Goal: Task Accomplishment & Management: Complete application form

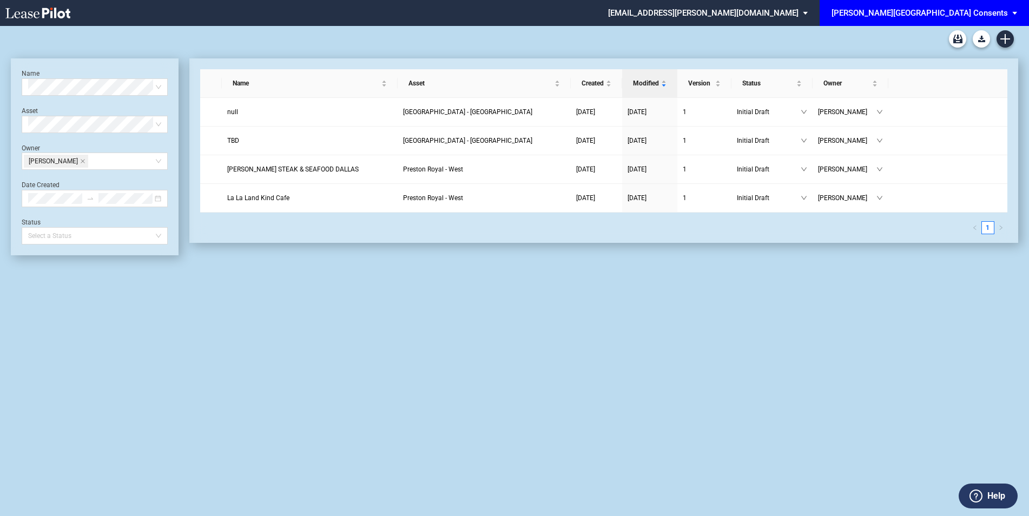
drag, startPoint x: 1014, startPoint y: 10, endPoint x: 1008, endPoint y: 8, distance: 6.8
click at [1014, 10] on span "EDENS Common Area Consents: \aEDENS Common Area Consents\a" at bounding box center [1016, 13] width 13 height 26
click at [913, 29] on div "[PERSON_NAME]" at bounding box center [921, 29] width 58 height 11
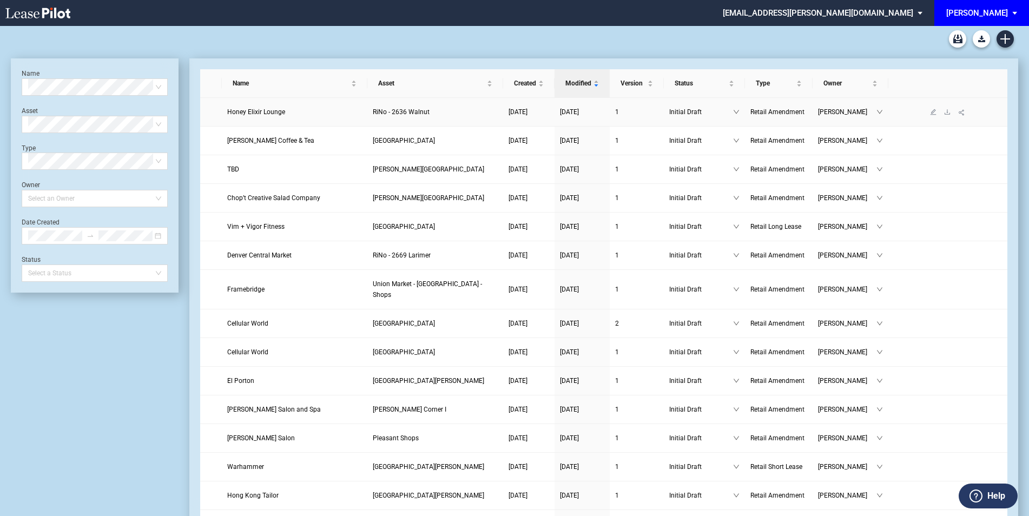
click at [379, 118] on td "RiNo - 2636 Walnut" at bounding box center [435, 112] width 136 height 29
click at [338, 107] on link "Honey Elixir Lounge" at bounding box center [294, 112] width 135 height 11
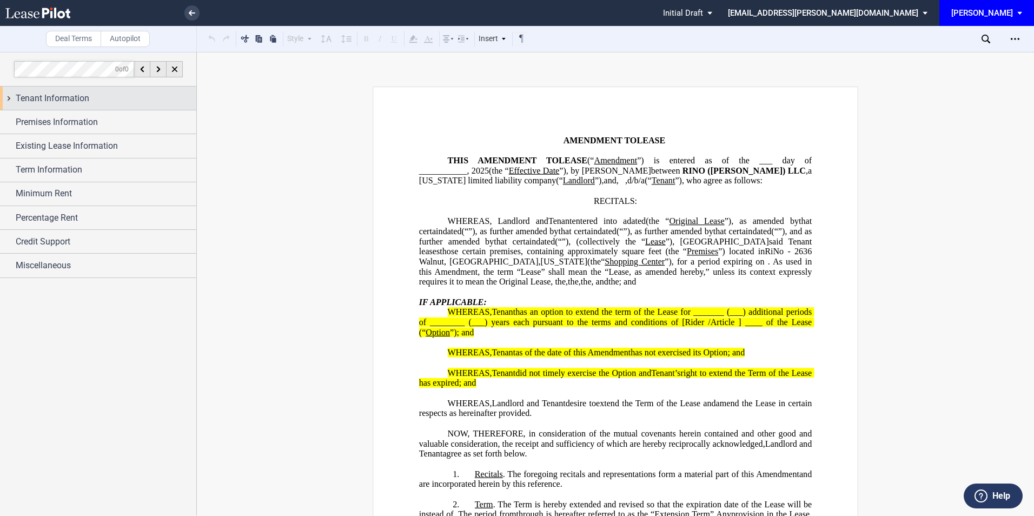
click at [100, 102] on div "Tenant Information" at bounding box center [106, 98] width 181 height 13
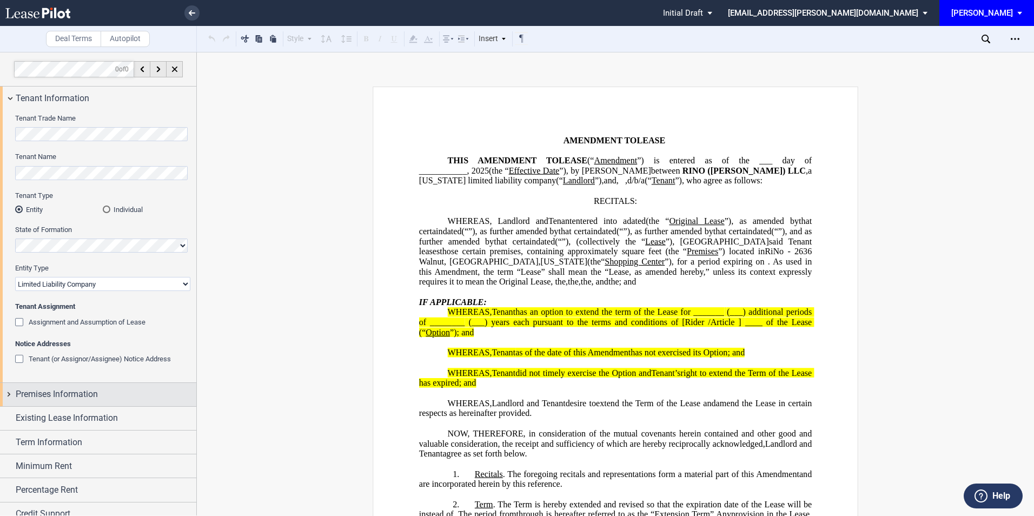
click at [88, 383] on div "Premises Information" at bounding box center [98, 394] width 196 height 23
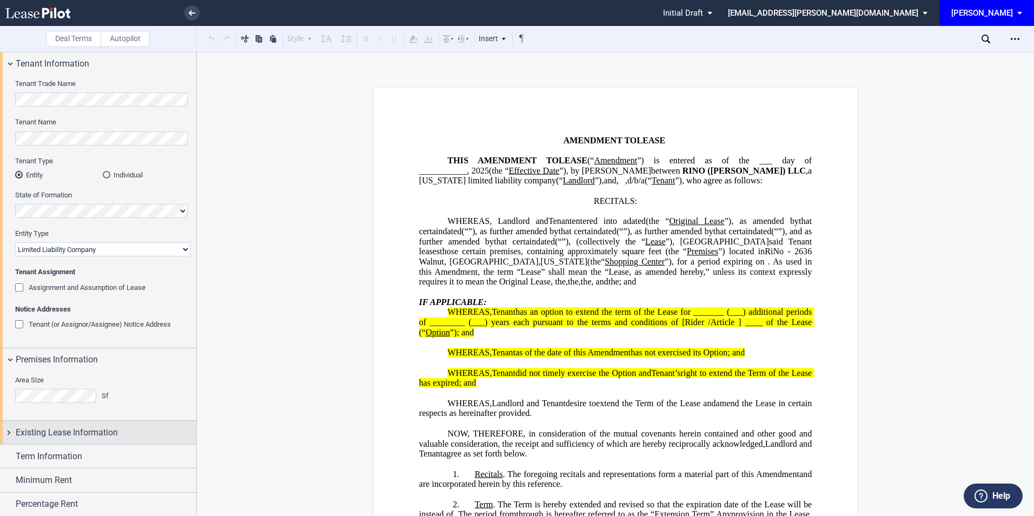
click at [115, 426] on span "Existing Lease Information" at bounding box center [67, 432] width 102 height 13
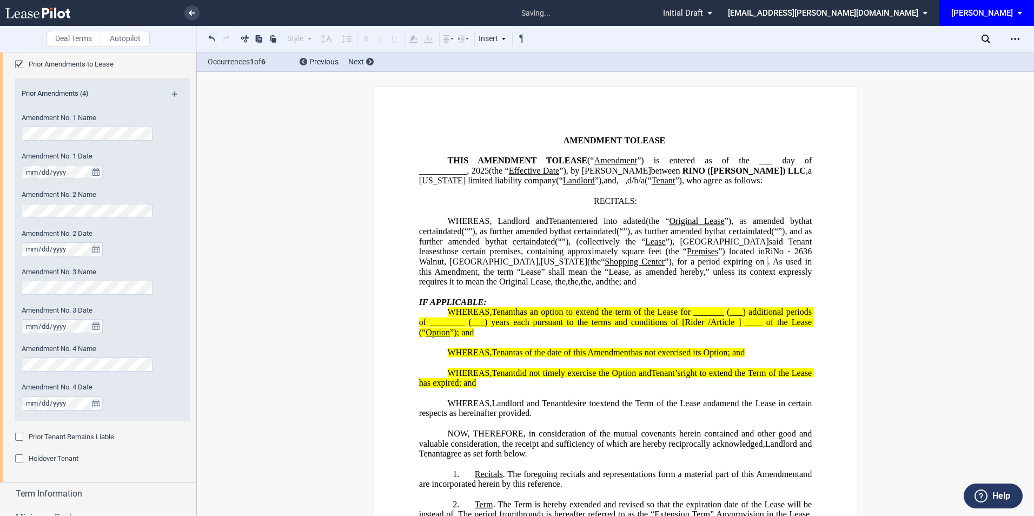
scroll to position [617, 0]
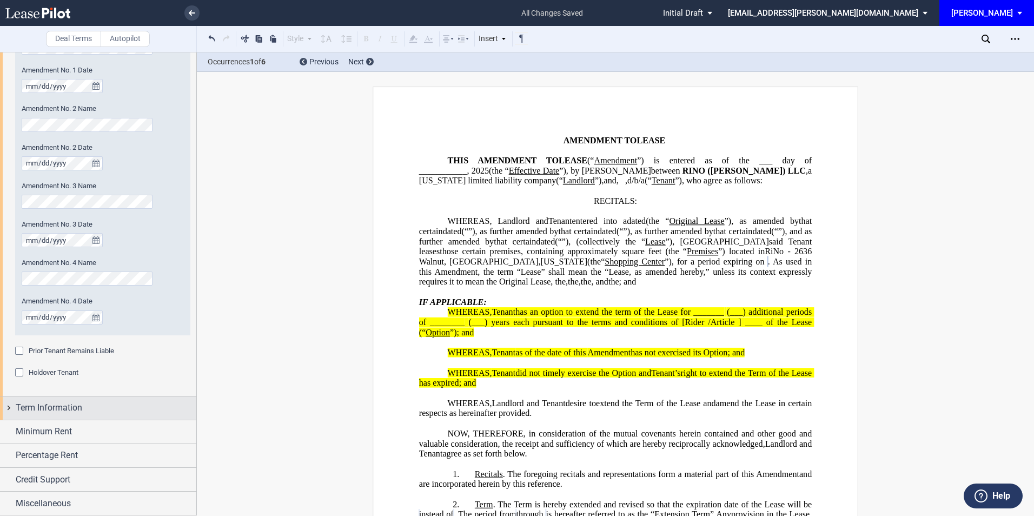
click at [79, 407] on span "Term Information" at bounding box center [49, 407] width 67 height 13
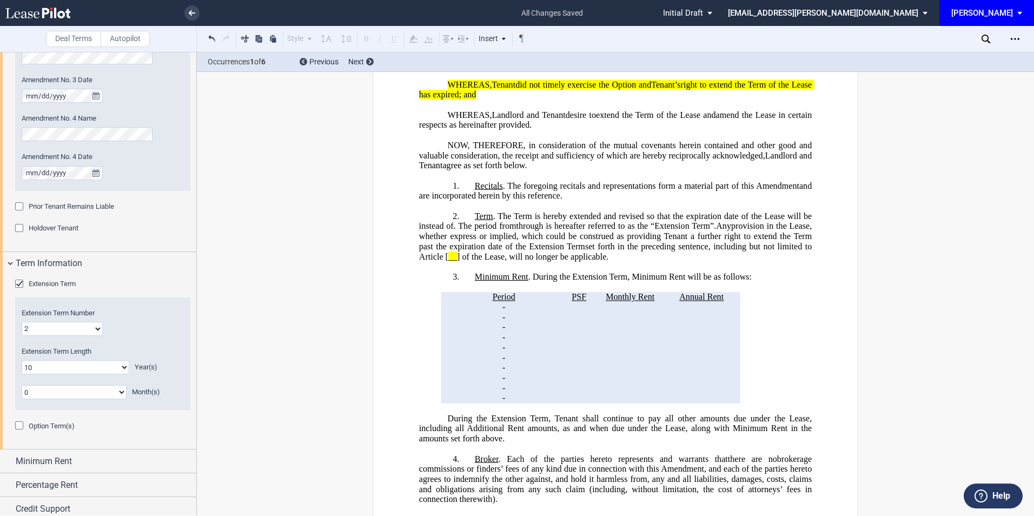
scroll to position [791, 0]
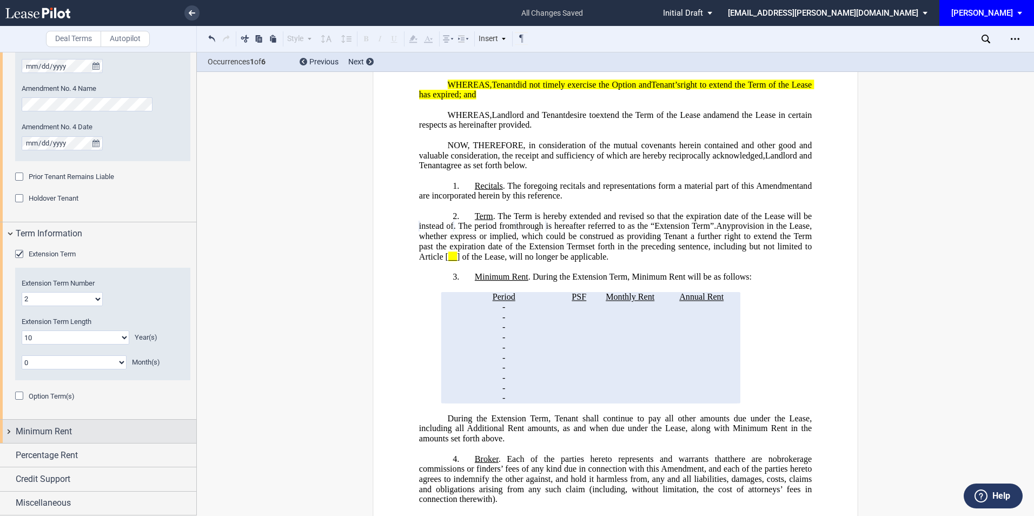
click at [97, 429] on div "Minimum Rent" at bounding box center [106, 431] width 181 height 13
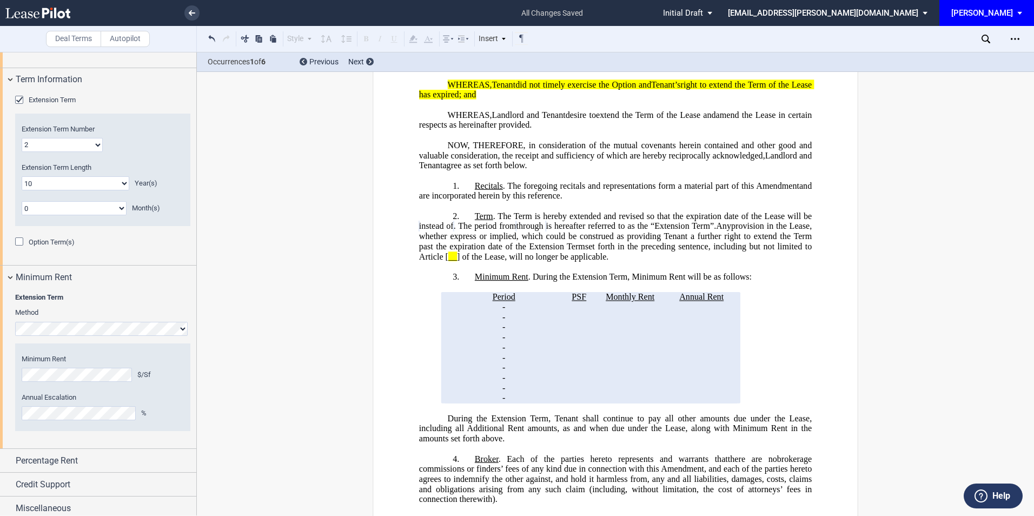
scroll to position [951, 0]
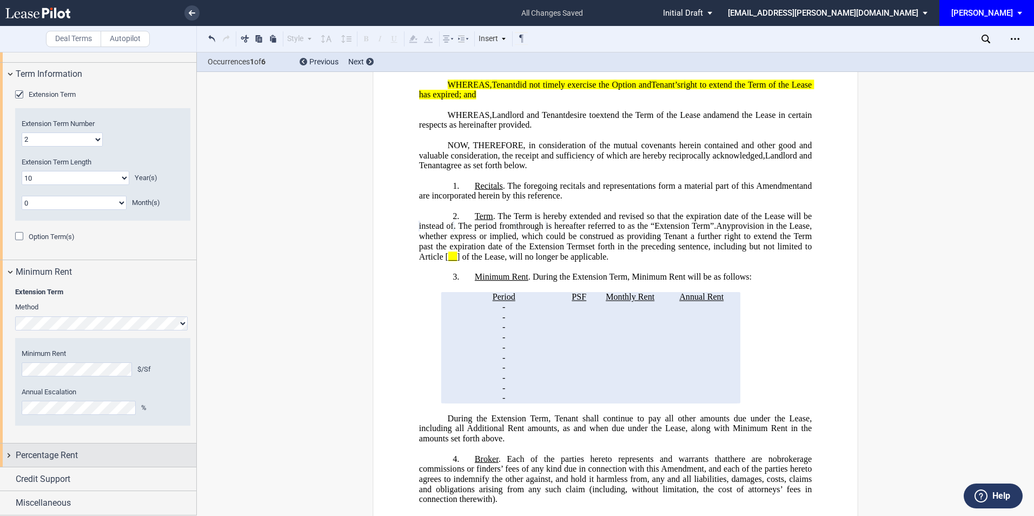
click at [127, 447] on div "Percentage Rent" at bounding box center [98, 454] width 196 height 23
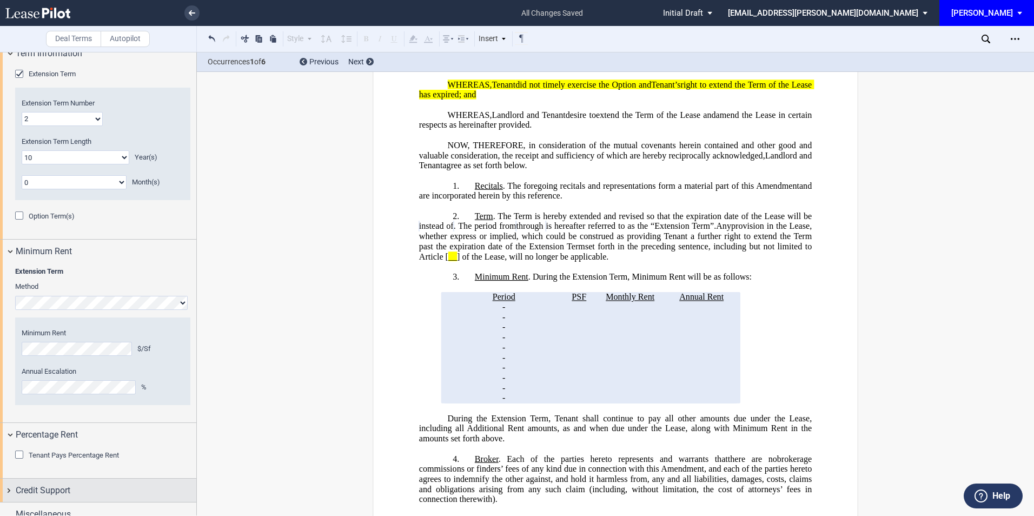
click at [81, 484] on div "Credit Support" at bounding box center [106, 490] width 181 height 13
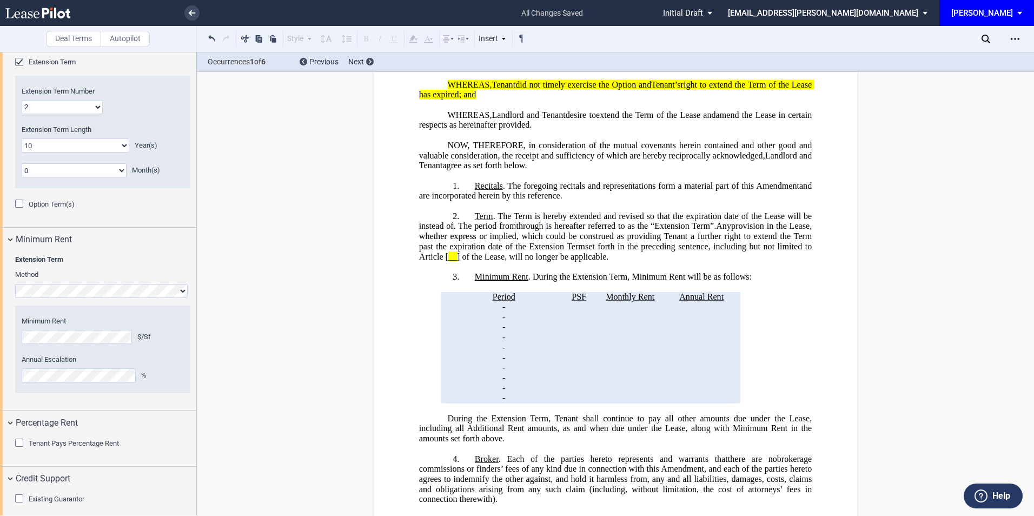
scroll to position [1036, 0]
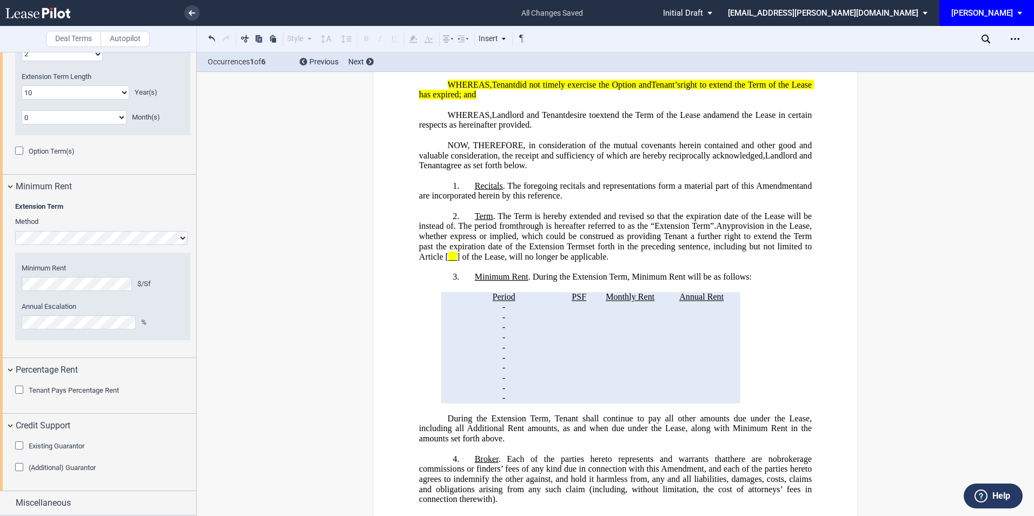
drag, startPoint x: 20, startPoint y: 445, endPoint x: 108, endPoint y: 440, distance: 88.3
click at [21, 445] on div "Existing Guarantor" at bounding box center [20, 446] width 11 height 11
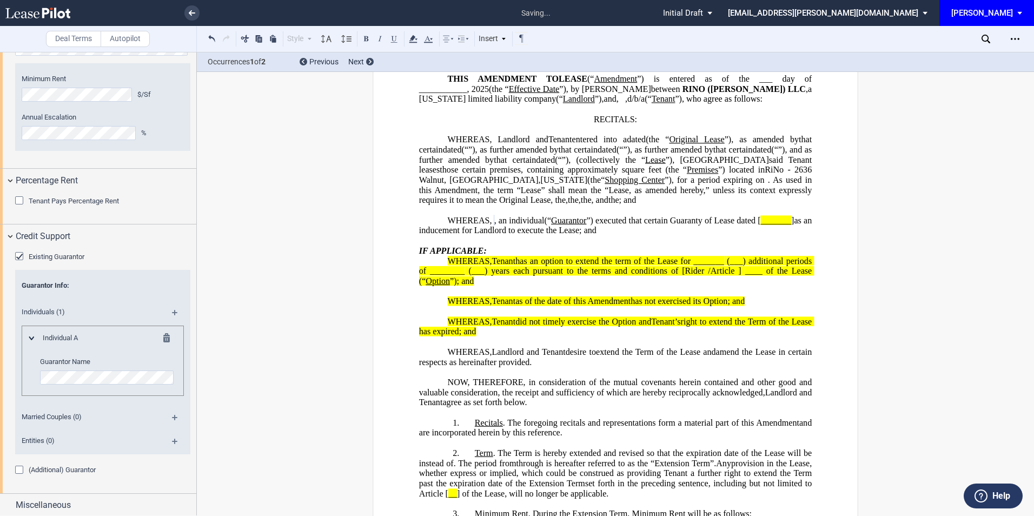
scroll to position [1228, 0]
click at [65, 500] on span "Miscellaneous" at bounding box center [43, 502] width 55 height 13
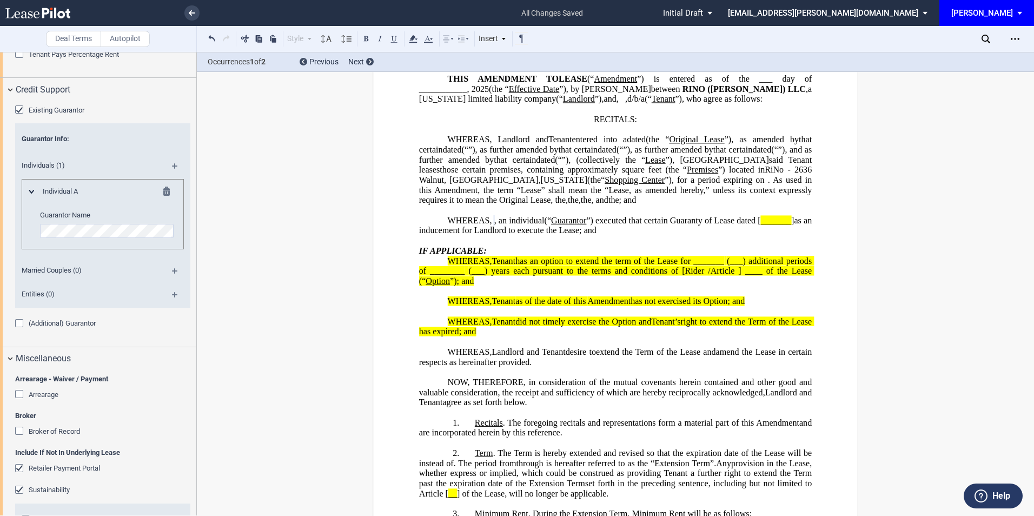
click at [17, 396] on div "Arrearage" at bounding box center [20, 395] width 11 height 11
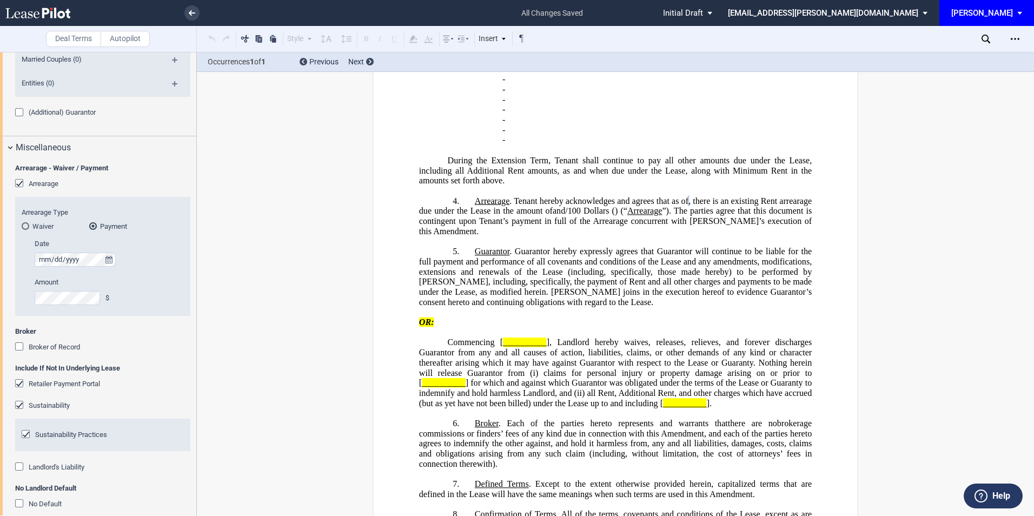
scroll to position [1588, 0]
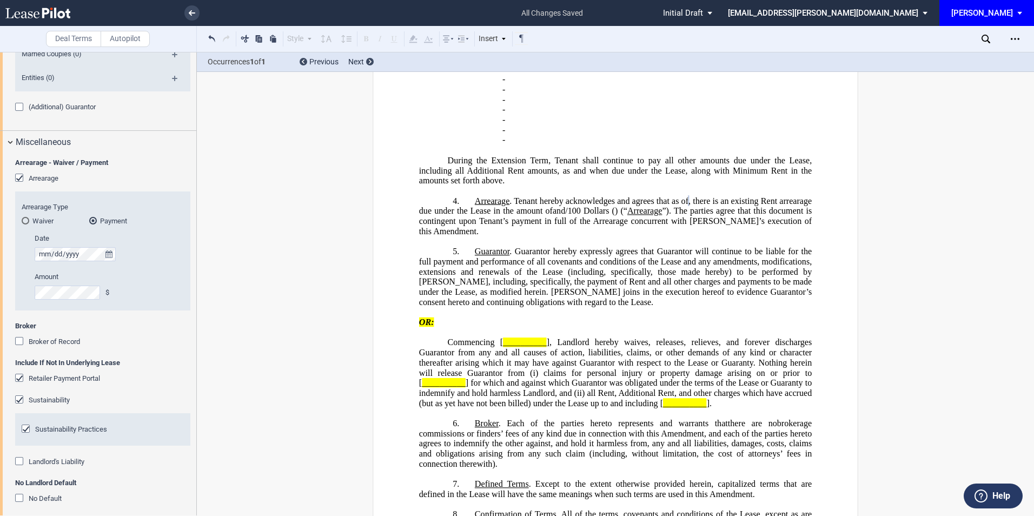
click at [19, 396] on div "Sustainability" at bounding box center [20, 400] width 11 height 11
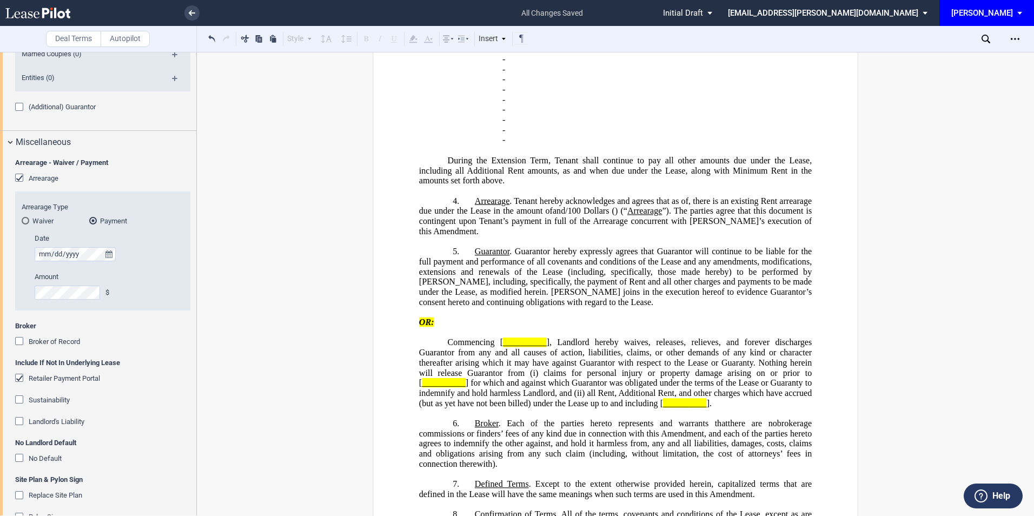
scroll to position [1614, 0]
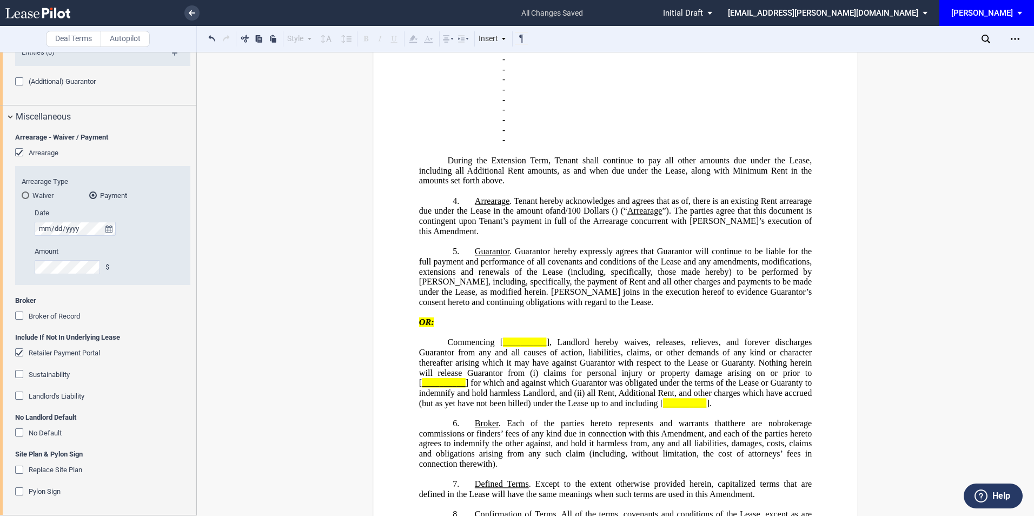
click at [20, 351] on div "Retailer Payment Portal" at bounding box center [20, 353] width 11 height 11
click at [18, 432] on div "No Default" at bounding box center [20, 433] width 11 height 11
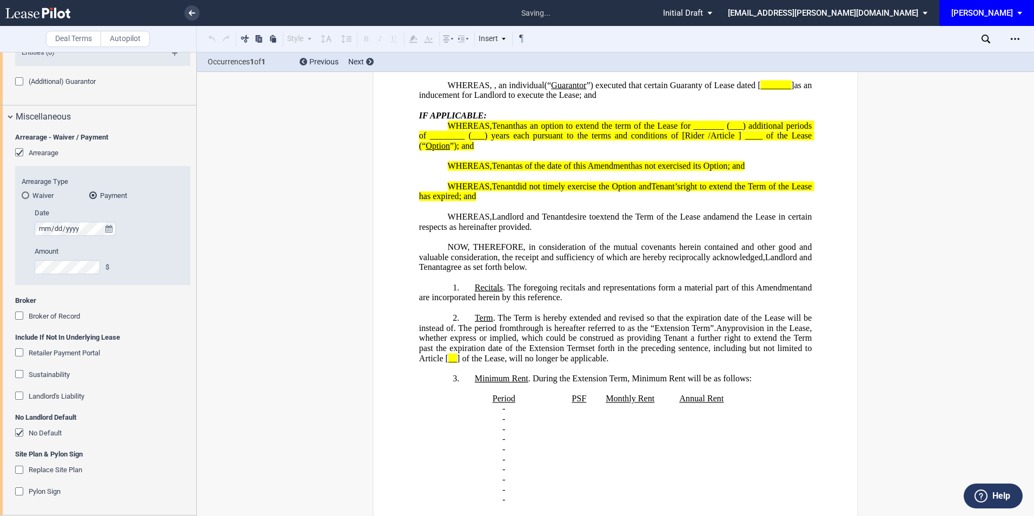
scroll to position [107, 0]
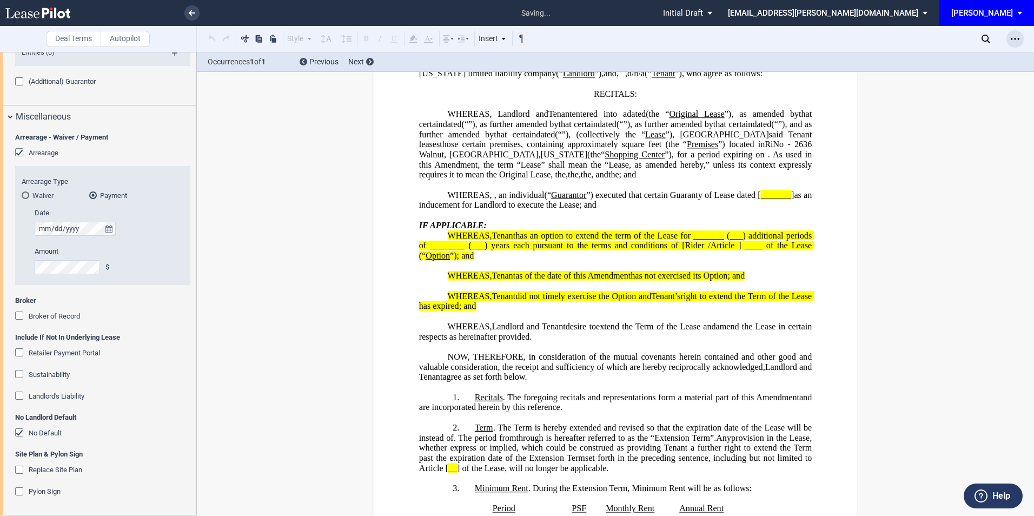
click at [1011, 40] on icon "Open Lease options menu" at bounding box center [1015, 39] width 9 height 9
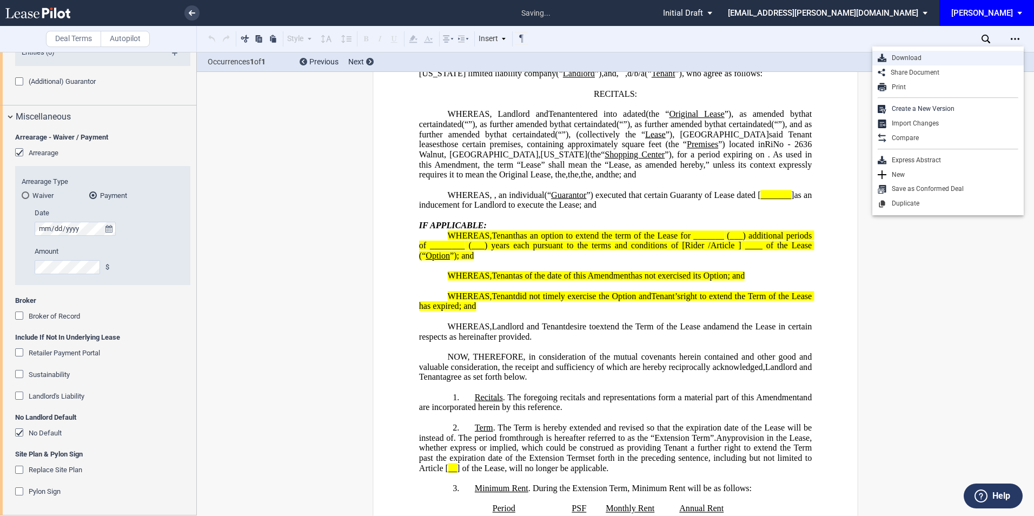
click at [924, 57] on div "Download" at bounding box center [952, 58] width 132 height 9
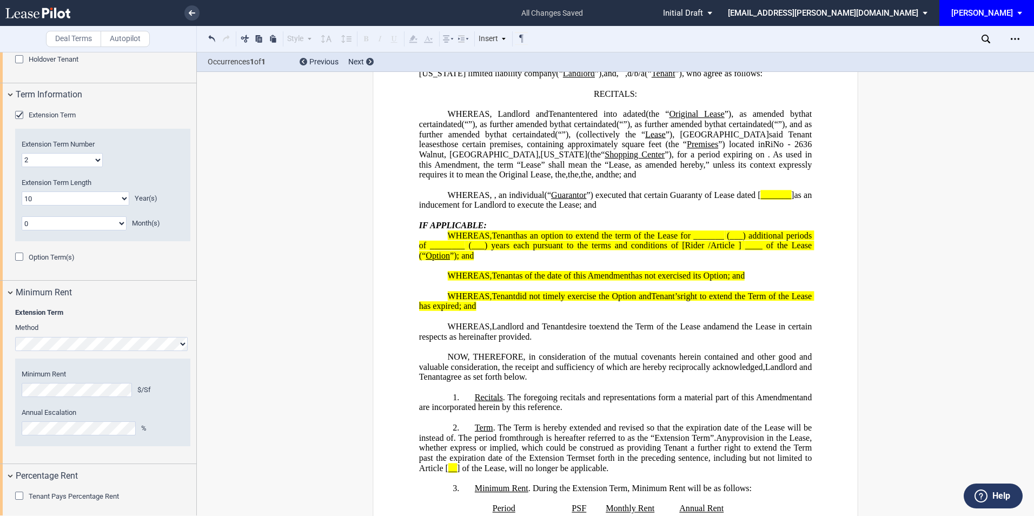
scroll to position [893, 0]
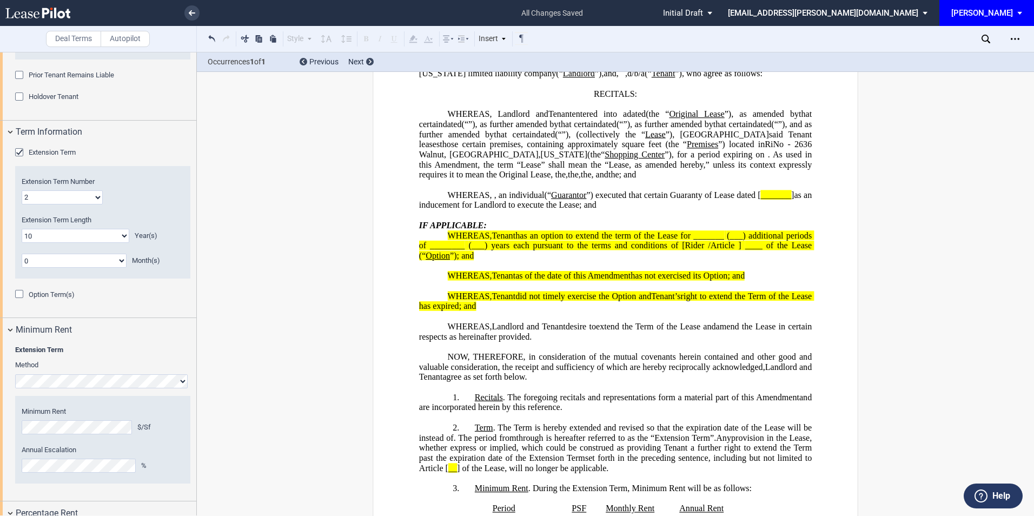
click at [43, 256] on select "0 1 2 3 4 5 6 7 8 9 10 11" at bounding box center [74, 261] width 105 height 14
select select "number:4"
click at [22, 254] on select "0 1 2 3 4 5 6 7 8 9 10 11" at bounding box center [74, 261] width 105 height 14
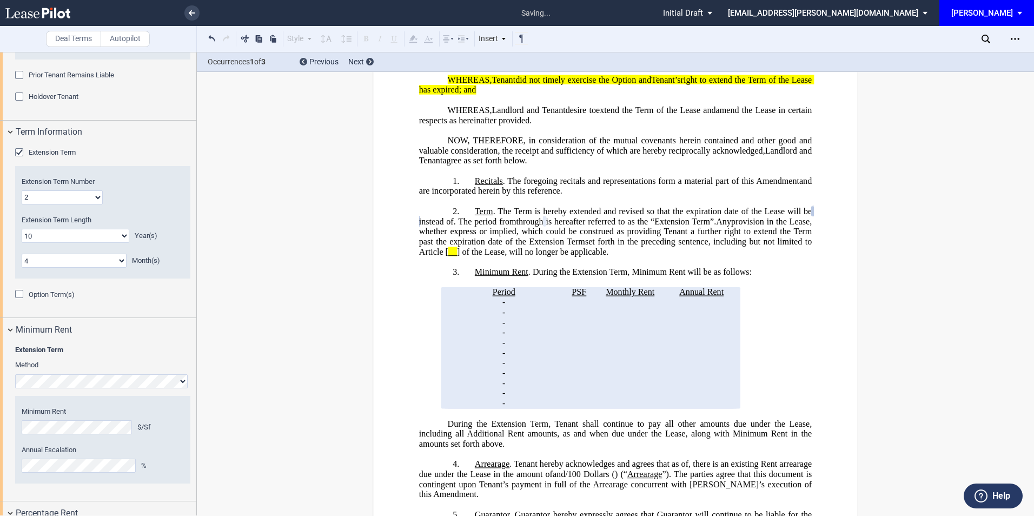
scroll to position [396, 0]
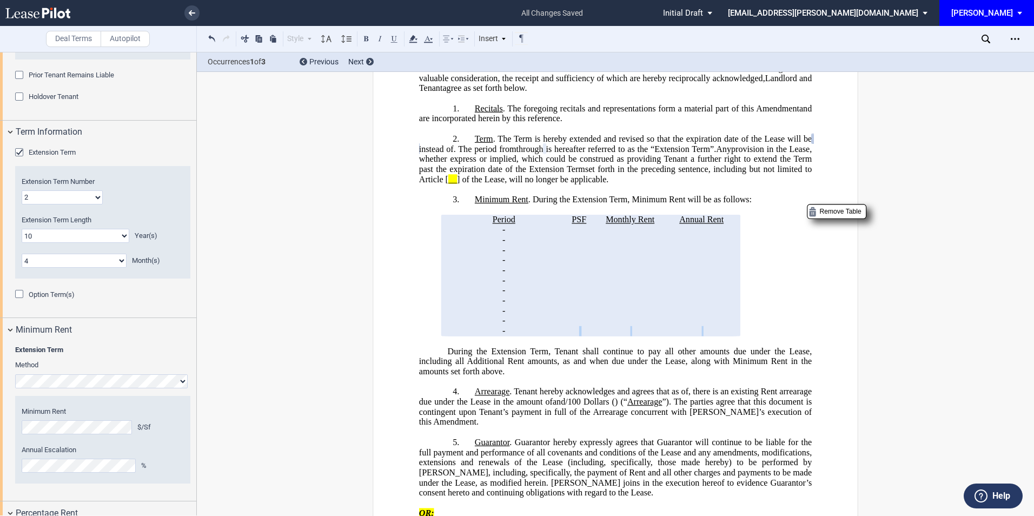
drag, startPoint x: 562, startPoint y: 370, endPoint x: 718, endPoint y: 379, distance: 156.0
click at [718, 376] on div "﻿ !!SET_LEVEL_0!! !!AMD_LEVEL_1!! 3. Minimum Rent . During the Extension Term ﻿…" at bounding box center [615, 280] width 393 height 192
drag, startPoint x: 718, startPoint y: 379, endPoint x: 1016, endPoint y: 31, distance: 458.0
click at [1016, 31] on div "Open Lease options menu" at bounding box center [1014, 38] width 17 height 17
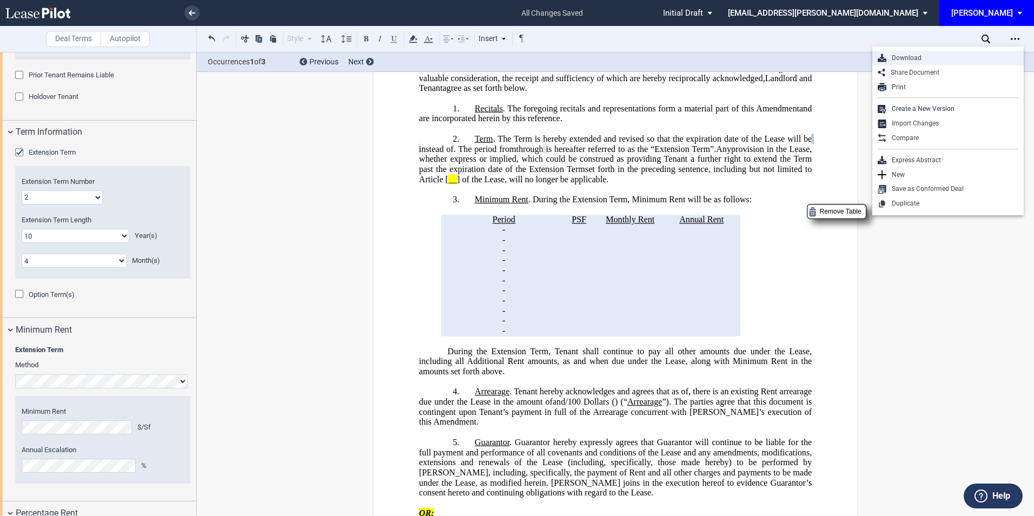
click at [909, 59] on div "Download" at bounding box center [952, 58] width 132 height 9
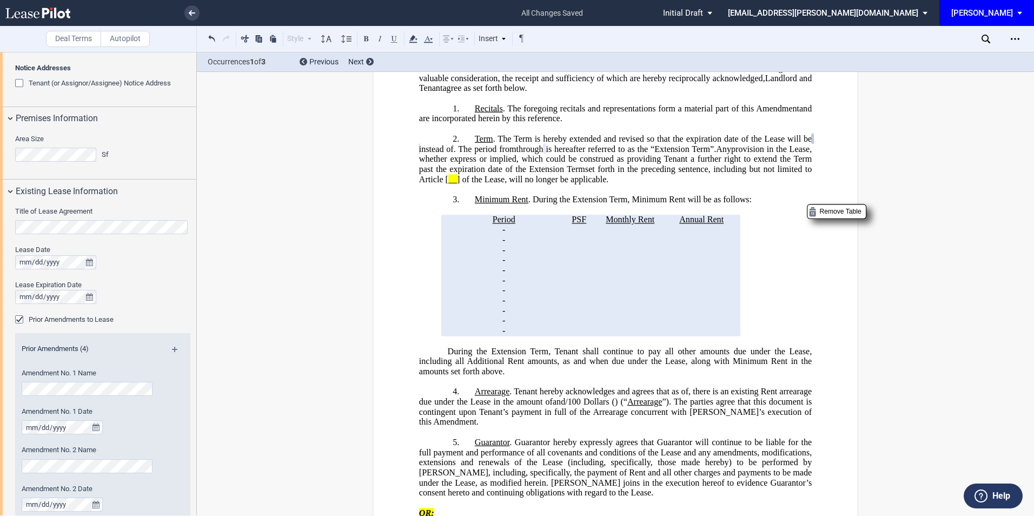
scroll to position [288, 0]
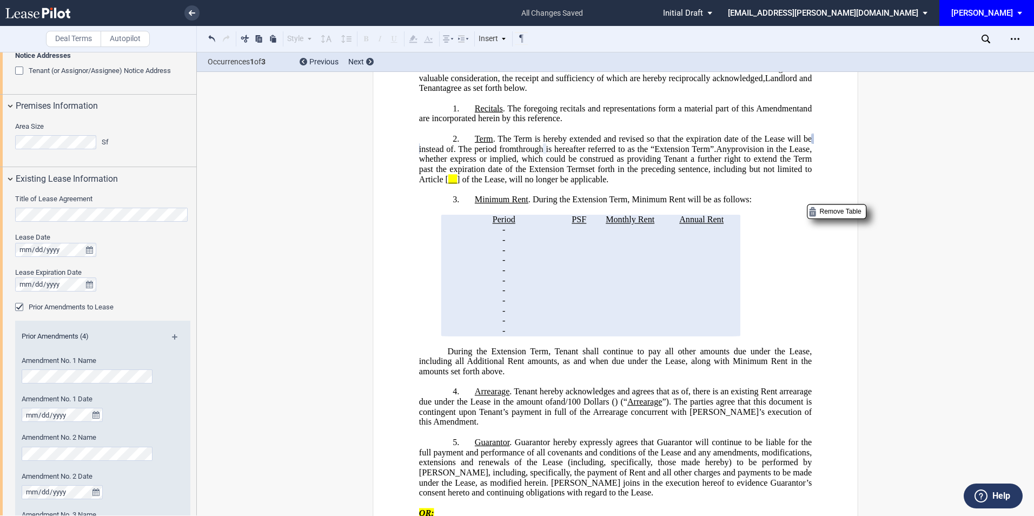
click at [0, 281] on html ".bocls-1{fill:#26354a;fill-rule:evenodd} Loading... × all changes saved Pending…" at bounding box center [517, 258] width 1034 height 516
click at [0, 286] on html ".bocls-1{fill:#26354a;fill-rule:evenodd} Loading... × all changes saved Pending…" at bounding box center [517, 258] width 1034 height 516
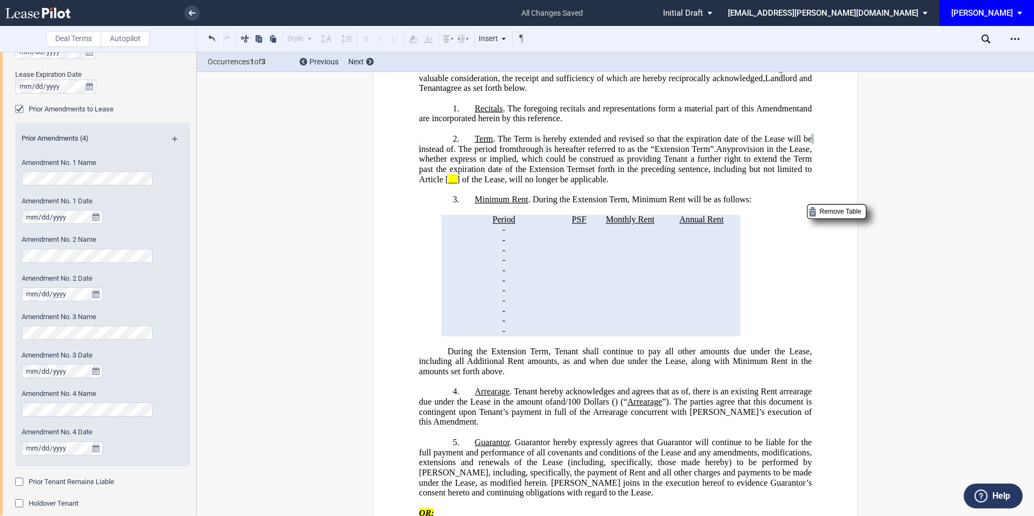
scroll to position [505, 0]
